Goal: Transaction & Acquisition: Purchase product/service

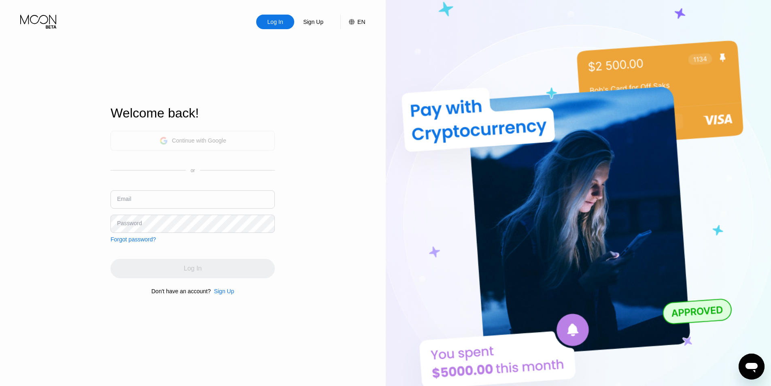
click at [250, 139] on div "Continue with Google" at bounding box center [192, 141] width 164 height 20
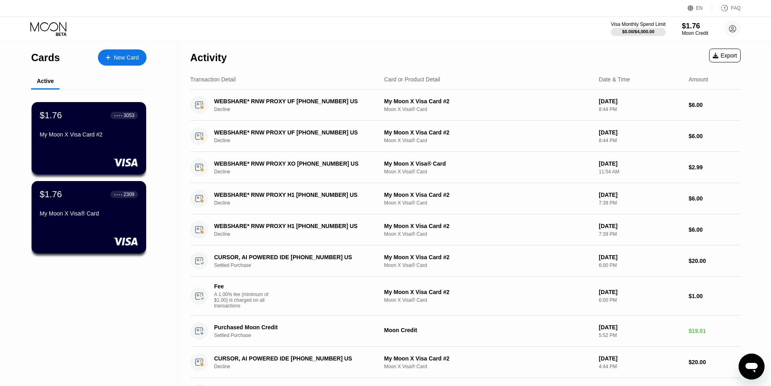
click at [36, 26] on icon at bounding box center [49, 29] width 38 height 14
click at [690, 26] on div "$1.76" at bounding box center [694, 25] width 27 height 8
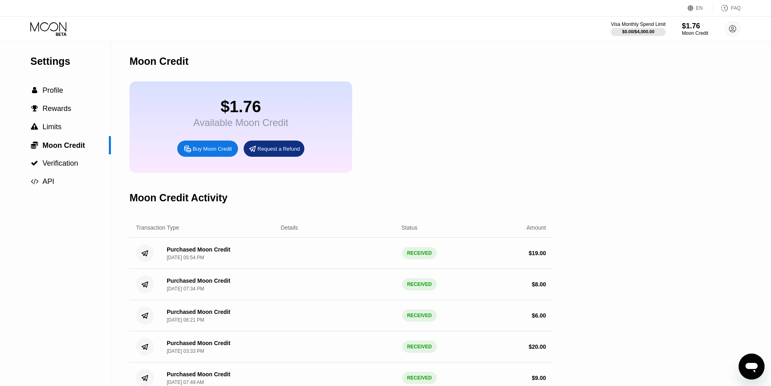
click at [213, 152] on div "Buy Moon Credit" at bounding box center [212, 148] width 39 height 7
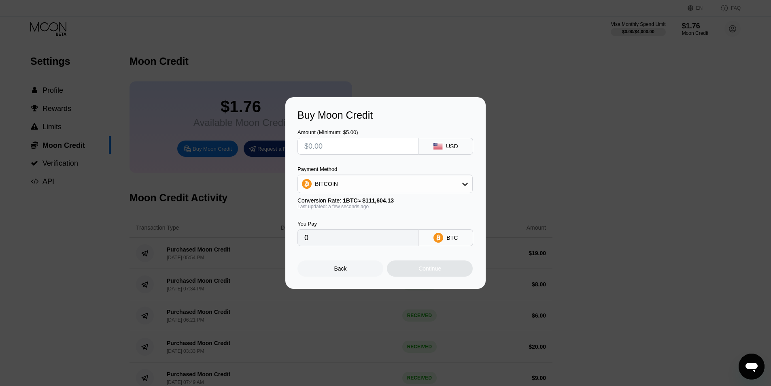
click at [403, 149] on input "text" at bounding box center [357, 146] width 107 height 16
type input "$6"
type input "0.00005377"
type input "$6"
click at [399, 183] on div "BITCOIN" at bounding box center [385, 184] width 174 height 16
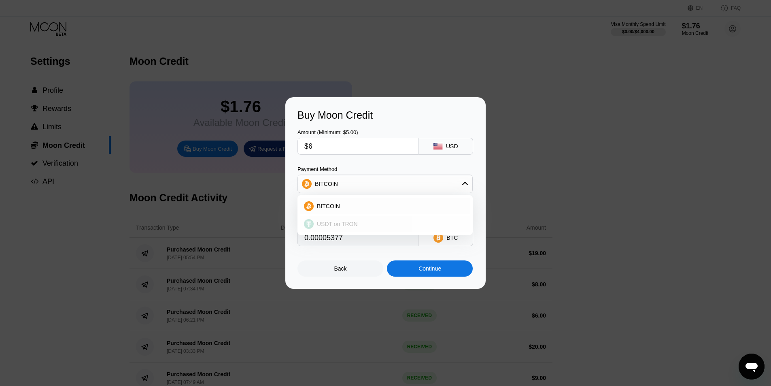
click at [378, 224] on div "USDT on TRON" at bounding box center [390, 224] width 153 height 6
type input "6.06"
drag, startPoint x: 367, startPoint y: 240, endPoint x: 248, endPoint y: 243, distance: 119.0
click at [248, 243] on div "Buy Moon Credit Amount (Minimum: $5.00) $6 USD Payment Method USDT on TRON Conv…" at bounding box center [385, 192] width 771 height 191
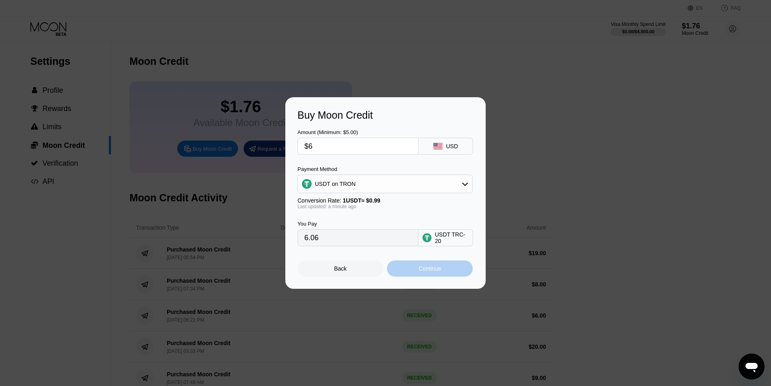
click at [410, 275] on div "Continue" at bounding box center [430, 268] width 86 height 16
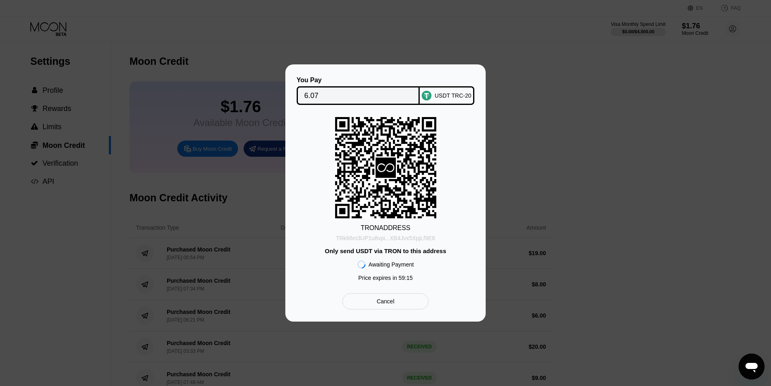
click at [387, 238] on div "TRk66m3UP1u8vpi...XB4Jvx5XpjLf9E6" at bounding box center [385, 238] width 99 height 6
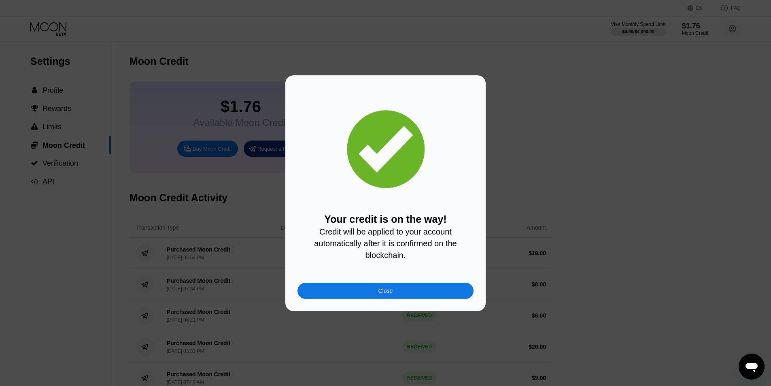
click at [405, 295] on div "Close" at bounding box center [385, 290] width 176 height 16
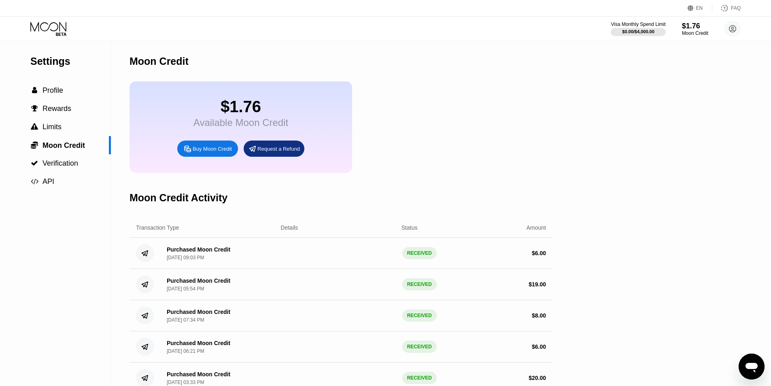
click at [435, 137] on div "$1.76 Available Moon Credit Buy Moon Credit Request a Refund" at bounding box center [340, 126] width 423 height 91
click at [57, 31] on icon at bounding box center [49, 29] width 38 height 14
